Goal: Information Seeking & Learning: Learn about a topic

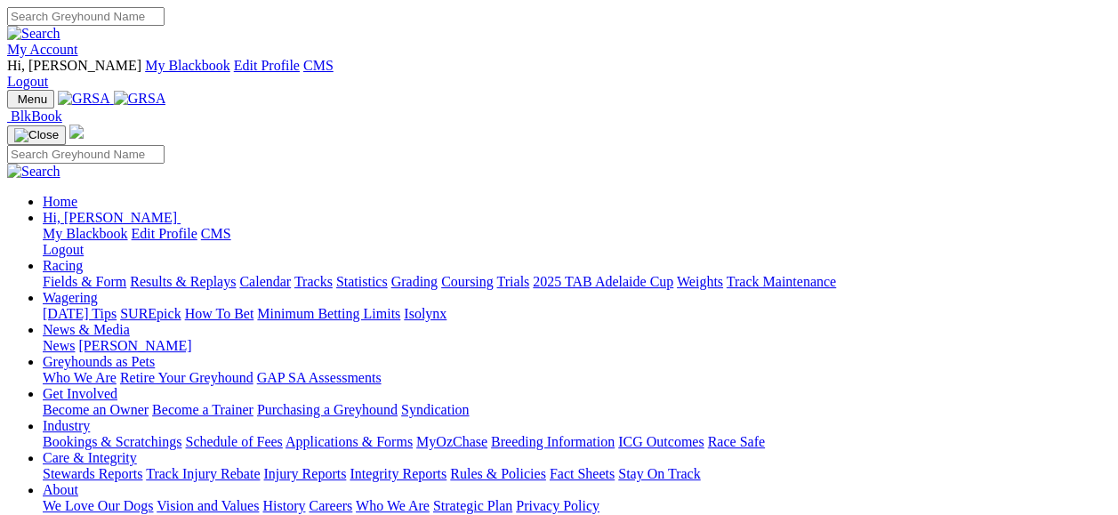
click at [77, 274] on link "Fields & Form" at bounding box center [85, 281] width 84 height 15
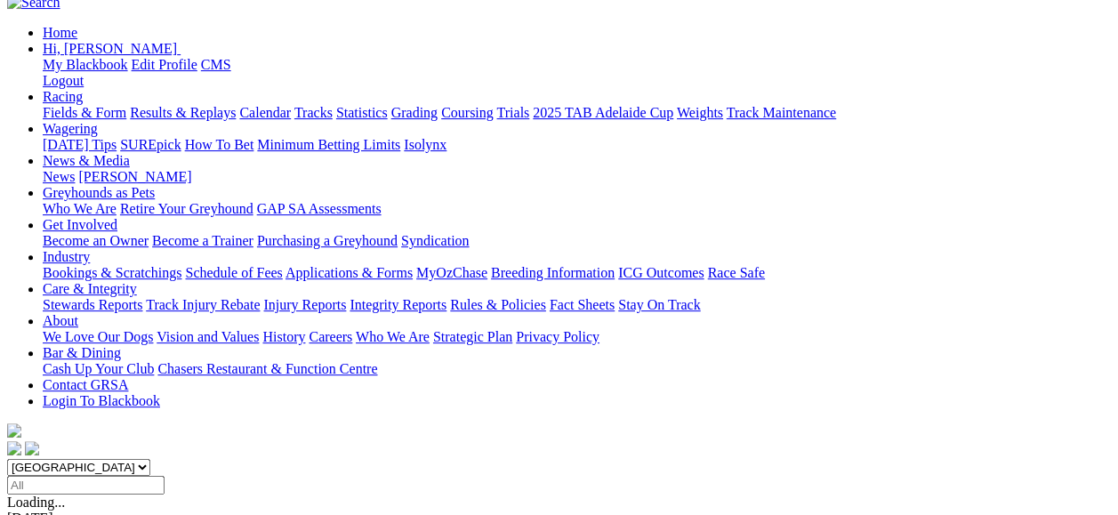
scroll to position [272, 0]
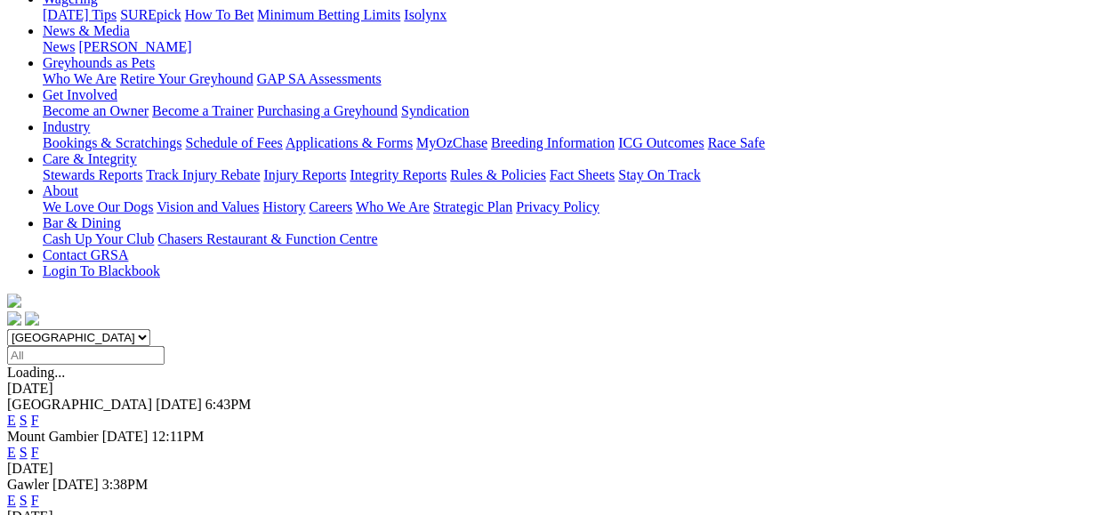
scroll to position [415, 0]
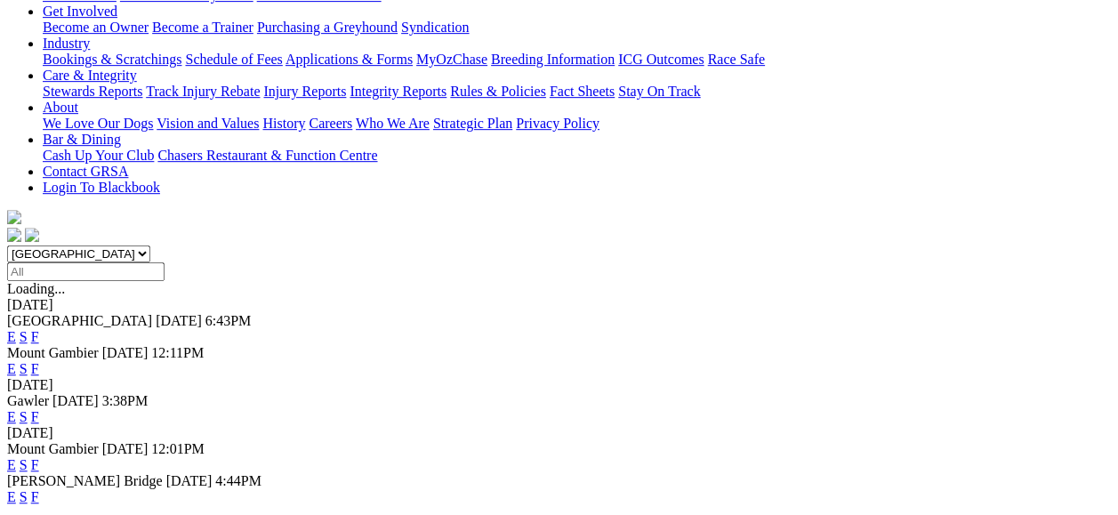
click at [39, 489] on link "F" at bounding box center [35, 496] width 8 height 15
